Goal: Find specific page/section: Find specific page/section

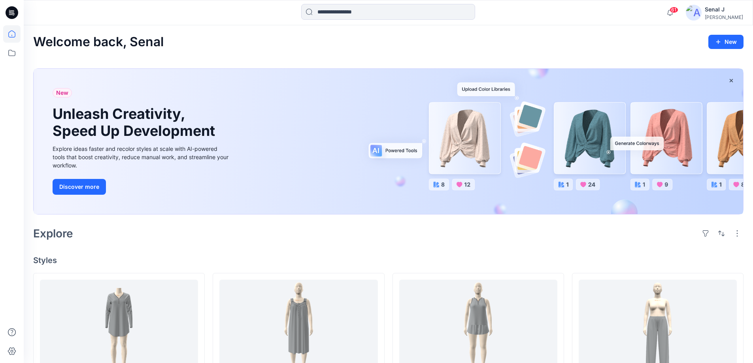
scroll to position [642, 0]
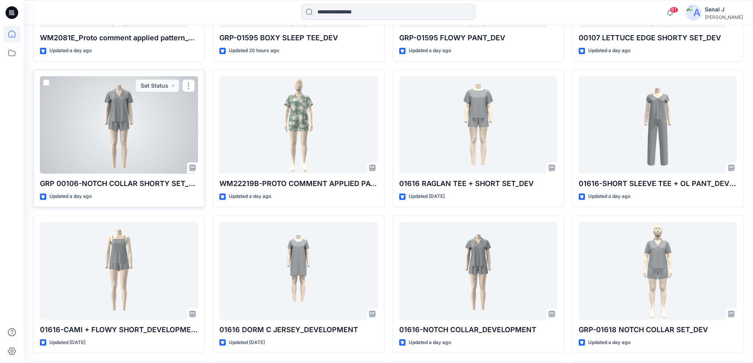
click at [130, 138] on div at bounding box center [119, 125] width 158 height 98
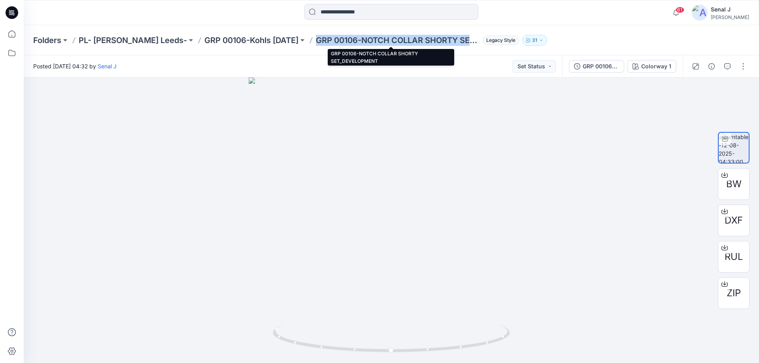
drag, startPoint x: 310, startPoint y: 41, endPoint x: 471, endPoint y: 38, distance: 160.9
click at [471, 38] on p "GRP 00106-NOTCH COLLAR SHORTY SET_DEVELOPMENT" at bounding box center [398, 40] width 164 height 11
copy p "GRP 00106-NOTCH COLLAR SHORTY SET"
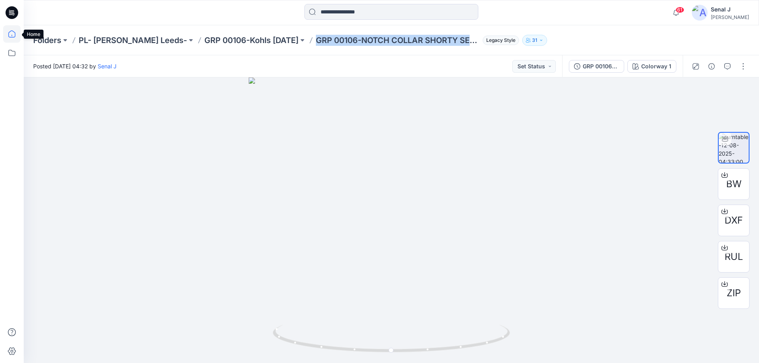
click at [11, 38] on icon at bounding box center [11, 33] width 7 height 7
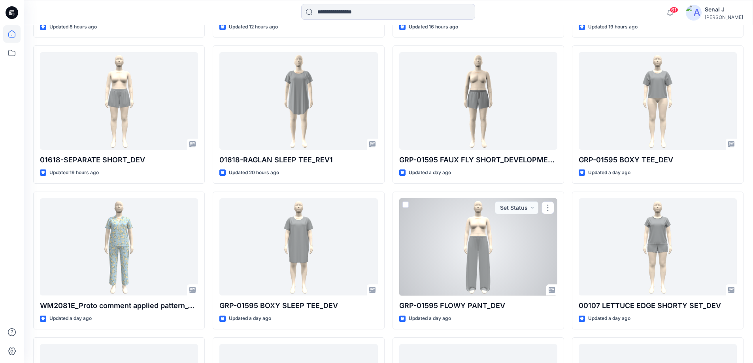
scroll to position [215, 0]
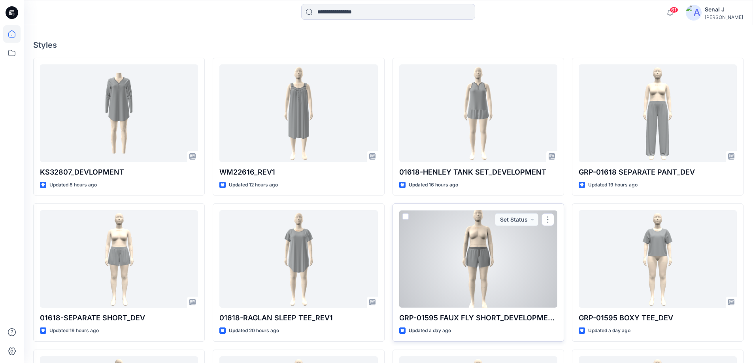
click at [473, 268] on div at bounding box center [478, 259] width 158 height 98
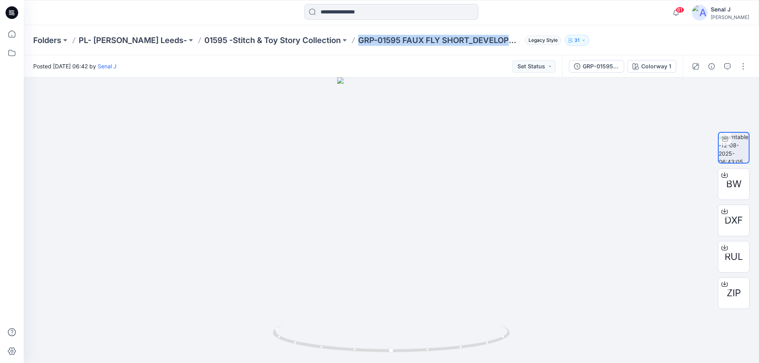
drag, startPoint x: 328, startPoint y: 40, endPoint x: 493, endPoint y: 40, distance: 164.4
click at [493, 40] on div "Folders PL- [PERSON_NAME] Leeds- 01595 -Stitch & Toy Story Collection GRP-01595…" at bounding box center [360, 40] width 655 height 11
copy p "GRP-01595 FAUX FLY SHORT_DEVELOPMENT"
click at [8, 31] on icon at bounding box center [11, 33] width 17 height 17
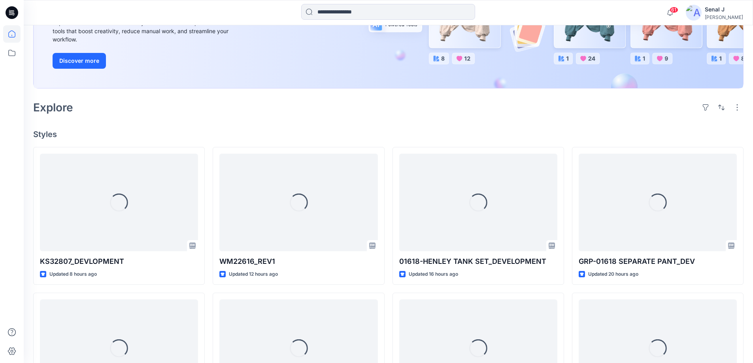
scroll to position [158, 0]
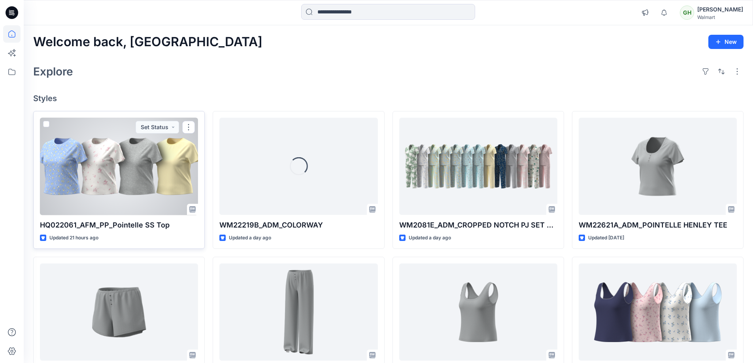
click at [114, 177] on div at bounding box center [119, 167] width 158 height 98
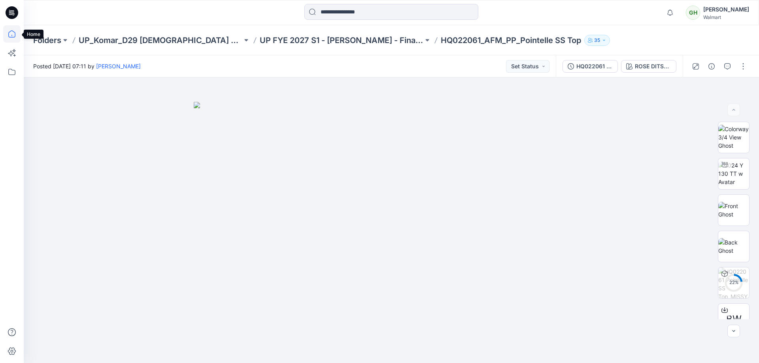
click at [16, 36] on icon at bounding box center [11, 33] width 17 height 17
